Goal: Task Accomplishment & Management: Complete application form

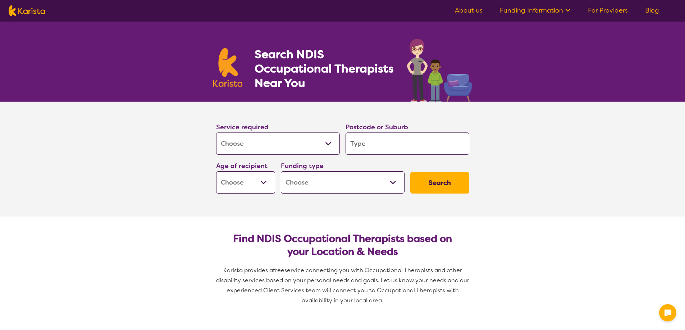
select select "[MEDICAL_DATA]"
click at [283, 142] on select "Allied Health Assistant Assessment ([MEDICAL_DATA] or [MEDICAL_DATA]) Behaviour…" at bounding box center [278, 144] width 124 height 22
click at [427, 143] on input "search" at bounding box center [408, 144] width 124 height 22
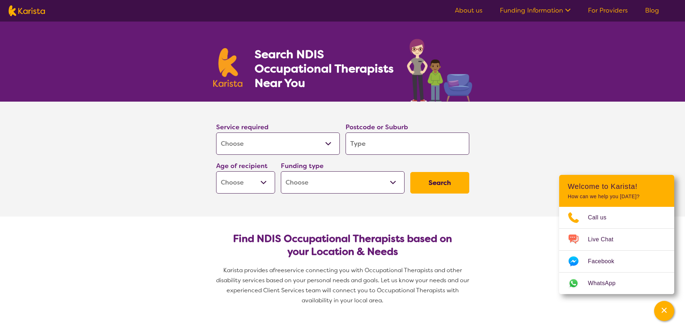
type input "5"
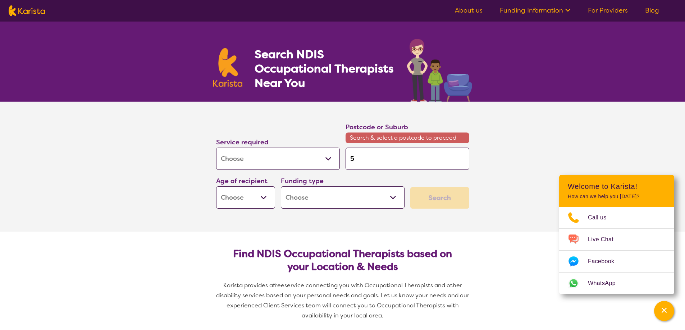
type input "55"
type input "554"
type input "5540"
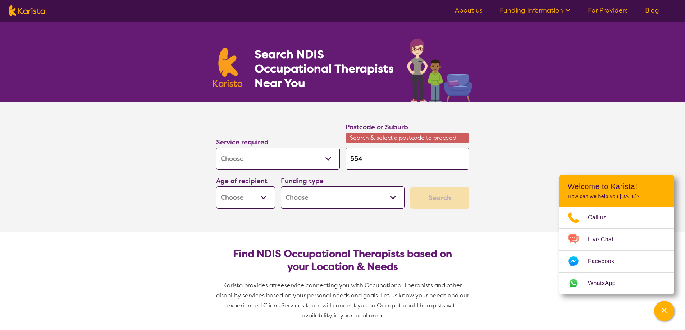
type input "5540"
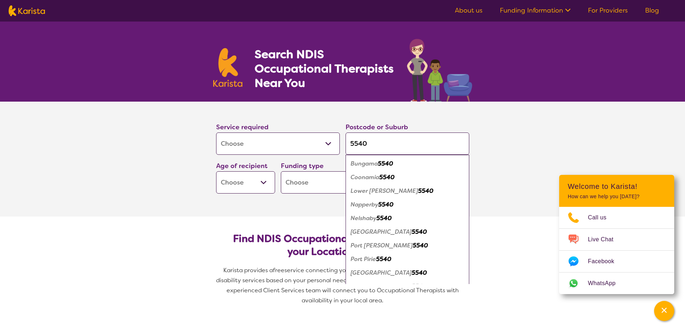
type input "5540"
click at [362, 258] on em "Port Pirie" at bounding box center [364, 260] width 26 height 8
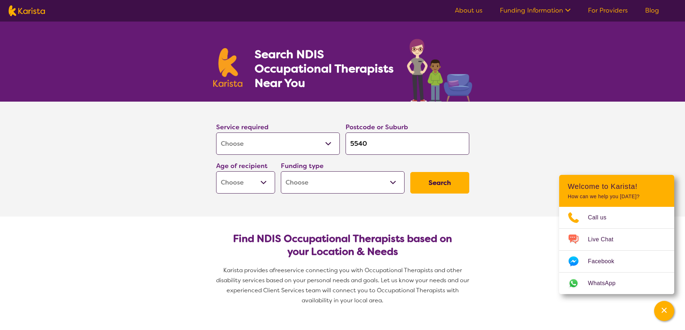
click at [260, 180] on select "Early Childhood - 0 to 9 Child - 10 to 11 Adolescent - 12 to 17 Adult - 18 to 6…" at bounding box center [245, 183] width 59 height 22
select select "EC"
click at [216, 172] on select "Early Childhood - 0 to 9 Child - 10 to 11 Adolescent - 12 to 17 Adult - 18 to 6…" at bounding box center [245, 183] width 59 height 22
select select "EC"
click at [357, 180] on select "Home Care Package (HCP) National Disability Insurance Scheme (NDIS) I don't know" at bounding box center [343, 183] width 124 height 22
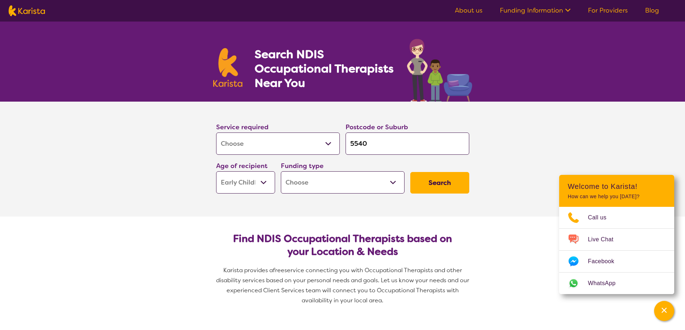
select select "NDIS"
click at [281, 172] on select "Home Care Package (HCP) National Disability Insurance Scheme (NDIS) I don't know" at bounding box center [343, 183] width 124 height 22
select select "NDIS"
click at [454, 181] on button "Search" at bounding box center [439, 183] width 59 height 22
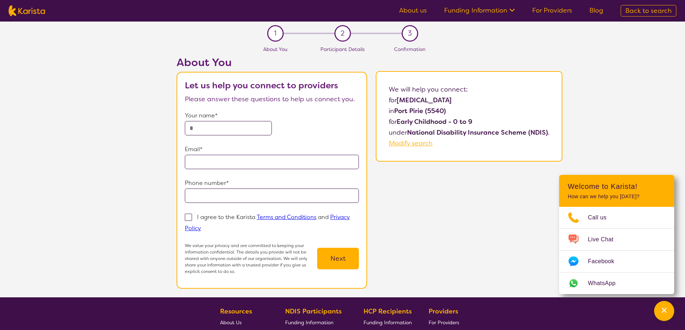
select select "[MEDICAL_DATA]"
select select "EC"
select select "NDIS"
select select "[MEDICAL_DATA]"
select select "EC"
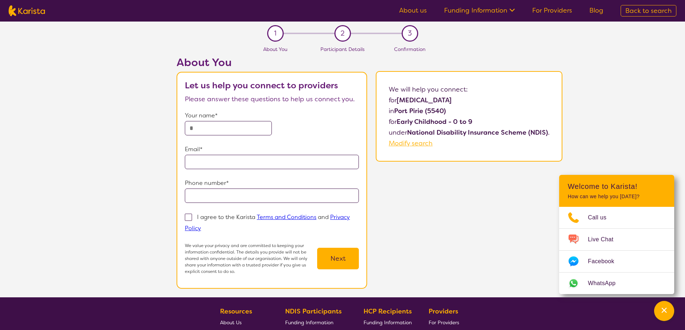
select select "NDIS"
